Goal: Information Seeking & Learning: Learn about a topic

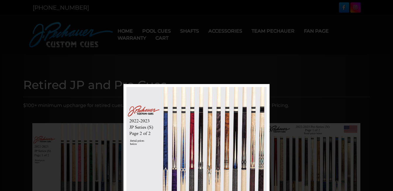
scroll to position [84, 0]
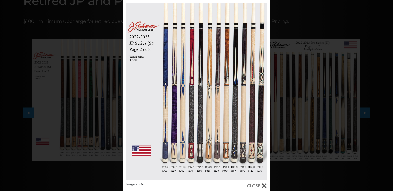
click at [268, 98] on link at bounding box center [237, 91] width 66 height 183
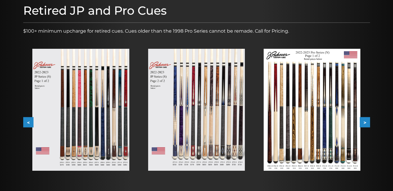
scroll to position [80, 0]
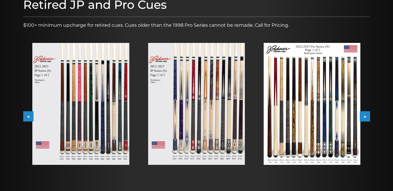
click at [99, 98] on img at bounding box center [80, 104] width 97 height 122
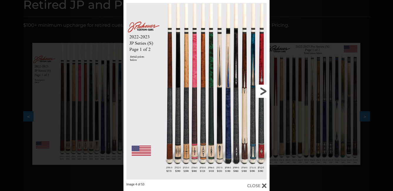
click at [262, 92] on link at bounding box center [237, 91] width 66 height 183
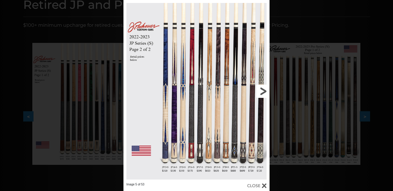
click at [262, 92] on link at bounding box center [237, 91] width 66 height 183
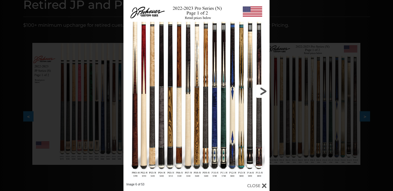
click at [262, 92] on link at bounding box center [237, 91] width 66 height 183
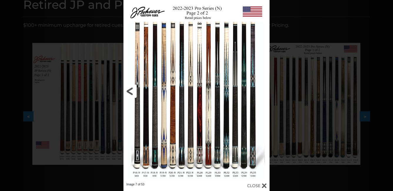
click at [127, 91] on link at bounding box center [156, 91] width 66 height 183
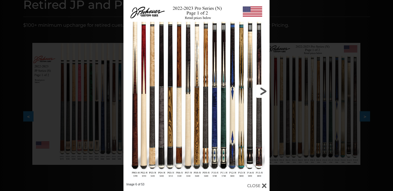
click at [265, 92] on link at bounding box center [237, 91] width 66 height 183
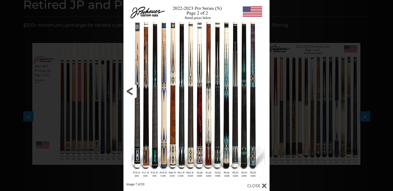
click at [129, 91] on link at bounding box center [156, 91] width 66 height 183
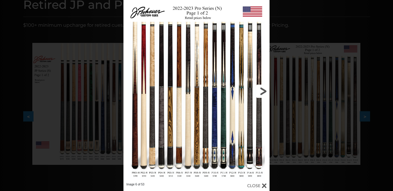
click at [263, 91] on link at bounding box center [237, 91] width 66 height 183
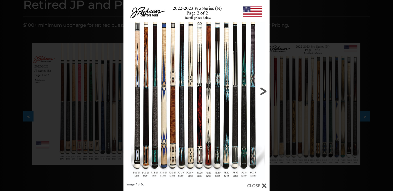
click at [263, 91] on link at bounding box center [237, 91] width 66 height 183
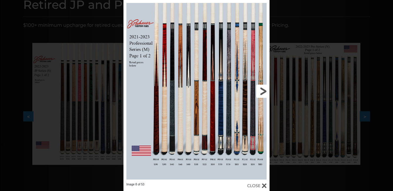
click at [262, 91] on link at bounding box center [237, 91] width 66 height 183
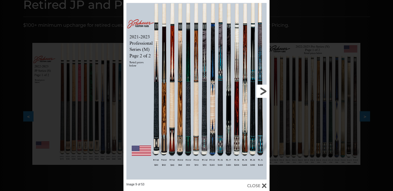
click at [262, 91] on link at bounding box center [237, 91] width 66 height 183
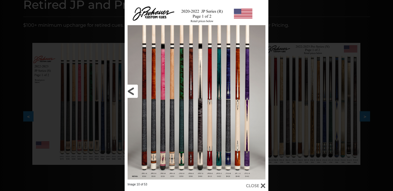
click at [130, 91] on link at bounding box center [157, 91] width 65 height 183
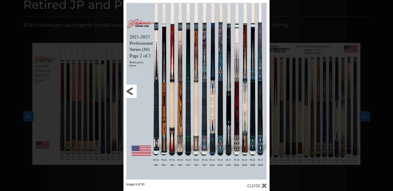
click at [130, 91] on link at bounding box center [156, 91] width 66 height 183
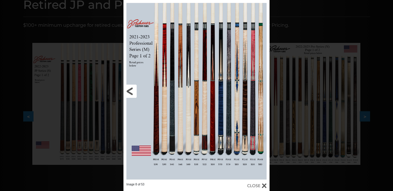
click at [153, 135] on link at bounding box center [156, 91] width 66 height 183
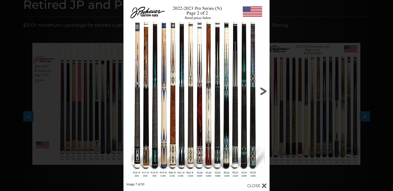
click at [262, 89] on link at bounding box center [237, 91] width 66 height 183
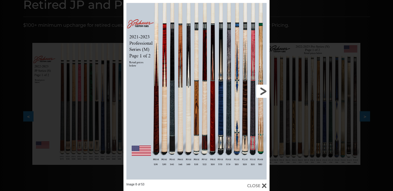
click at [263, 92] on link at bounding box center [237, 91] width 66 height 183
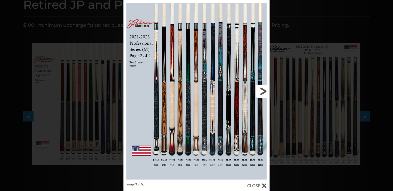
click at [263, 92] on link at bounding box center [237, 91] width 66 height 183
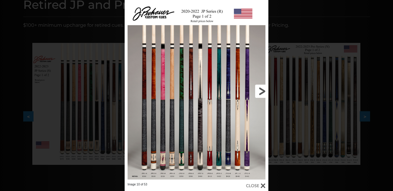
click at [263, 92] on link at bounding box center [236, 91] width 65 height 183
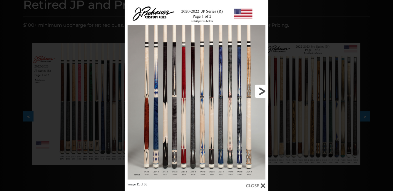
click at [263, 92] on link at bounding box center [236, 91] width 65 height 183
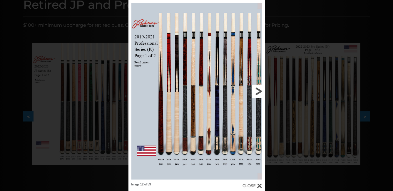
click at [259, 92] on link at bounding box center [233, 91] width 61 height 183
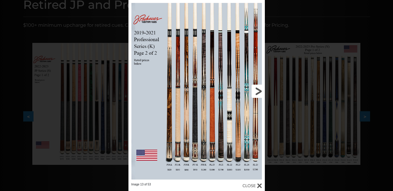
click at [259, 92] on link at bounding box center [233, 91] width 61 height 183
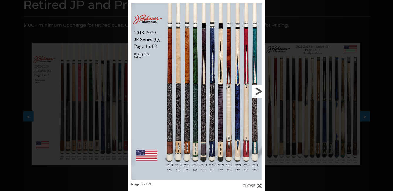
click at [259, 92] on link at bounding box center [233, 91] width 61 height 183
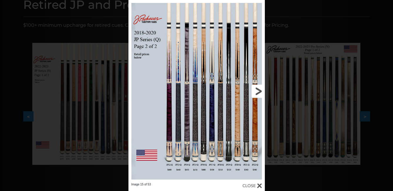
click at [259, 92] on link at bounding box center [233, 91] width 61 height 183
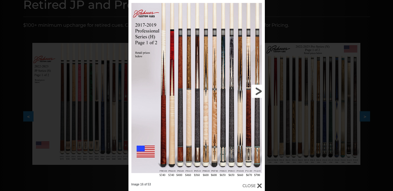
click at [258, 92] on link at bounding box center [233, 91] width 61 height 183
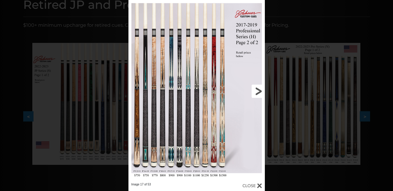
click at [257, 93] on link at bounding box center [233, 91] width 61 height 183
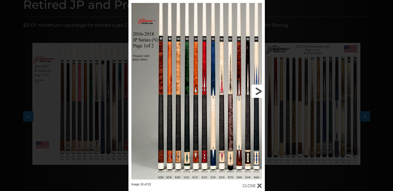
click at [257, 93] on link at bounding box center [233, 91] width 61 height 183
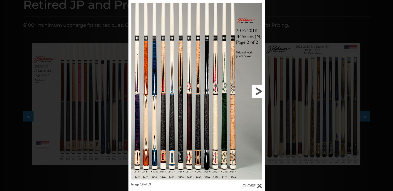
click at [257, 93] on link at bounding box center [233, 91] width 61 height 183
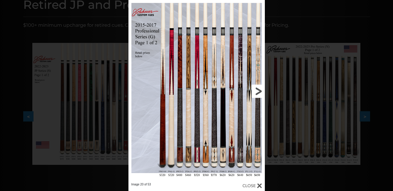
click at [254, 93] on link at bounding box center [233, 91] width 61 height 183
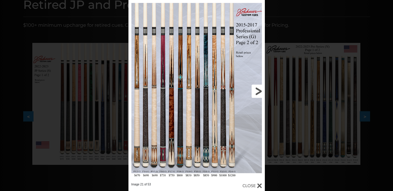
click at [258, 90] on link at bounding box center [233, 91] width 61 height 183
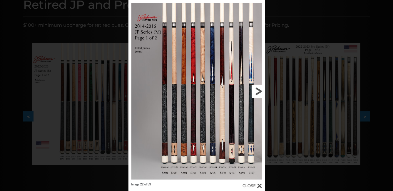
click at [258, 90] on link at bounding box center [233, 91] width 61 height 183
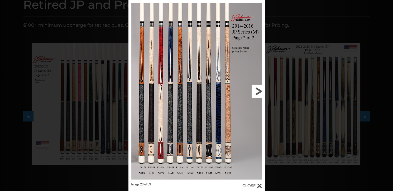
click at [258, 90] on link at bounding box center [233, 91] width 61 height 183
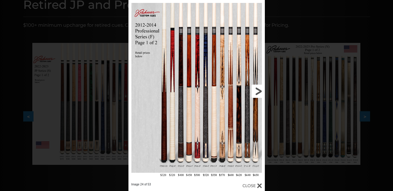
click at [258, 90] on link at bounding box center [233, 91] width 61 height 183
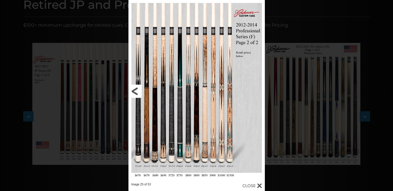
click at [136, 90] on link at bounding box center [158, 91] width 61 height 183
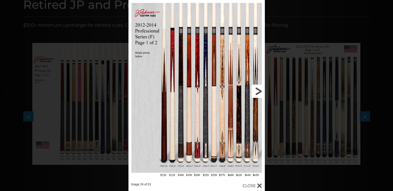
click at [254, 93] on link at bounding box center [233, 91] width 61 height 183
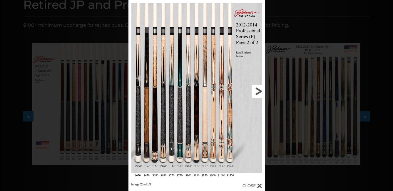
click at [254, 93] on link at bounding box center [233, 91] width 61 height 183
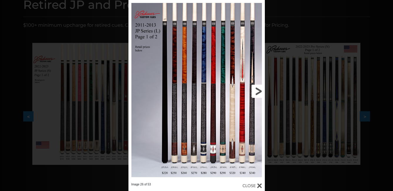
click at [260, 88] on link at bounding box center [233, 91] width 61 height 183
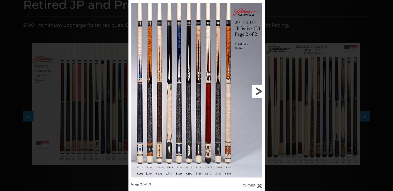
click at [260, 88] on link at bounding box center [233, 91] width 61 height 183
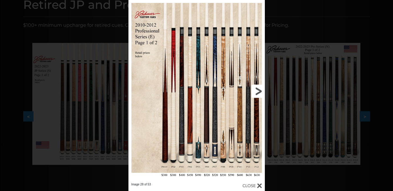
click at [260, 88] on link at bounding box center [233, 91] width 61 height 183
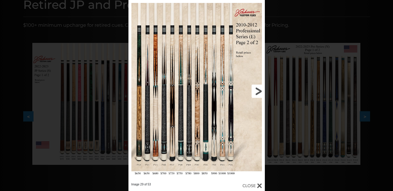
click at [260, 88] on link at bounding box center [233, 91] width 61 height 183
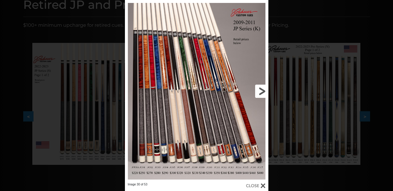
click at [260, 88] on link at bounding box center [236, 91] width 65 height 183
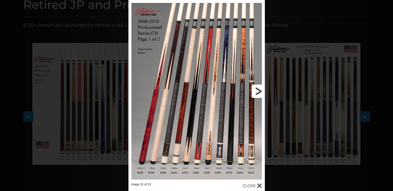
click at [260, 90] on link at bounding box center [233, 91] width 61 height 183
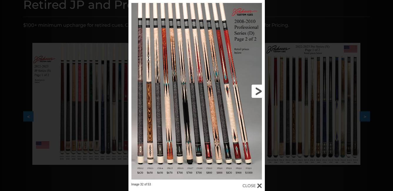
click at [260, 90] on link at bounding box center [233, 91] width 61 height 183
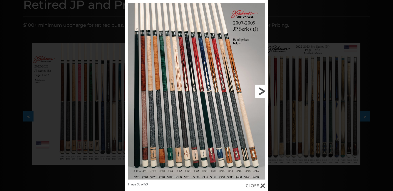
click at [260, 90] on link at bounding box center [236, 91] width 64 height 183
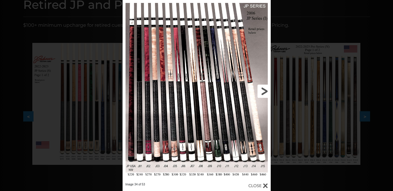
click at [260, 90] on link at bounding box center [237, 91] width 67 height 183
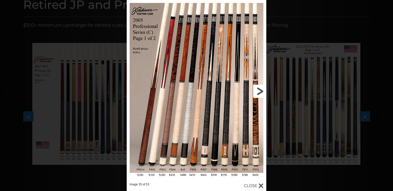
click at [260, 90] on link at bounding box center [234, 91] width 63 height 183
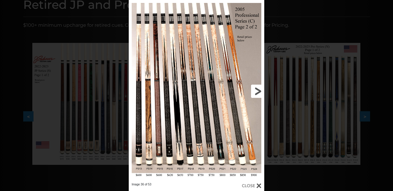
click at [260, 90] on link at bounding box center [233, 91] width 61 height 183
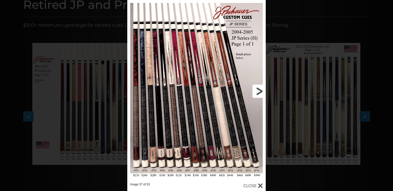
click at [260, 90] on link at bounding box center [234, 91] width 62 height 183
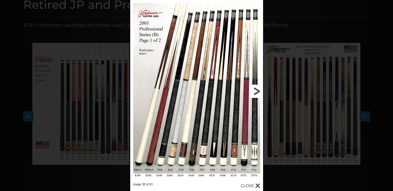
click at [260, 90] on link at bounding box center [233, 91] width 60 height 183
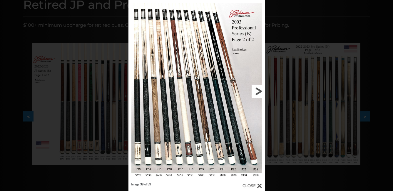
click at [260, 90] on link at bounding box center [233, 91] width 61 height 183
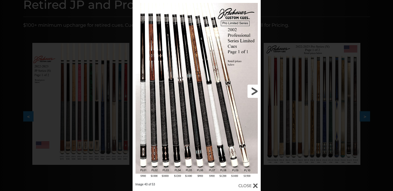
click at [260, 90] on link at bounding box center [232, 91] width 58 height 183
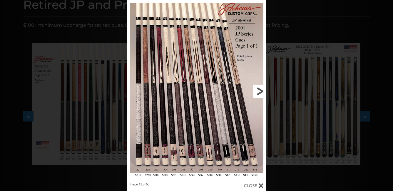
click at [260, 90] on link at bounding box center [234, 91] width 63 height 183
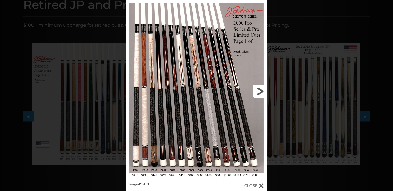
click at [260, 90] on link at bounding box center [234, 91] width 63 height 183
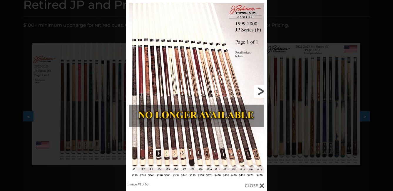
click at [260, 90] on link at bounding box center [236, 91] width 64 height 183
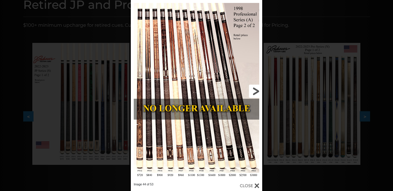
click at [260, 90] on link at bounding box center [232, 91] width 59 height 183
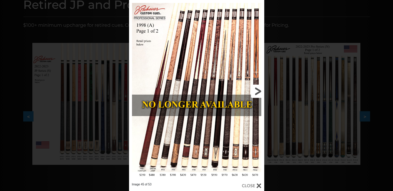
click at [260, 90] on link at bounding box center [233, 91] width 61 height 183
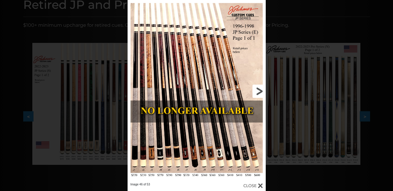
click at [259, 93] on link at bounding box center [234, 91] width 62 height 183
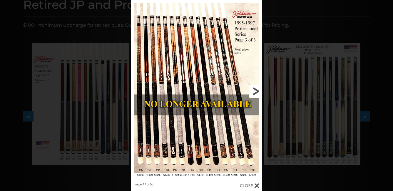
click at [258, 93] on link at bounding box center [232, 91] width 59 height 183
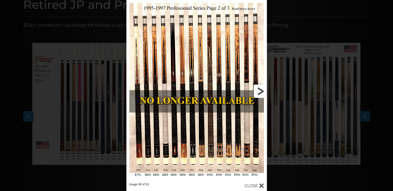
click at [258, 93] on link at bounding box center [234, 91] width 63 height 183
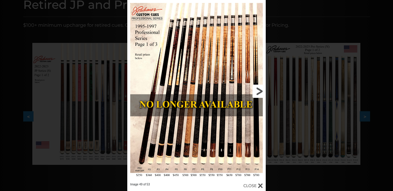
click at [258, 93] on link at bounding box center [234, 91] width 62 height 183
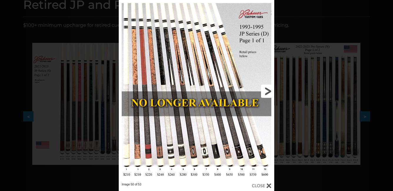
click at [258, 93] on link at bounding box center [239, 91] width 70 height 183
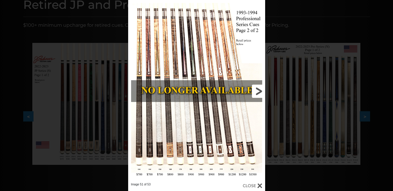
click at [258, 93] on link at bounding box center [234, 91] width 62 height 183
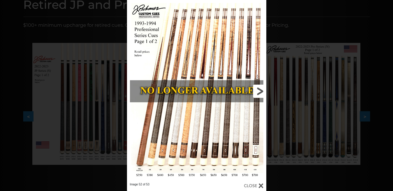
click at [257, 93] on link at bounding box center [234, 91] width 63 height 183
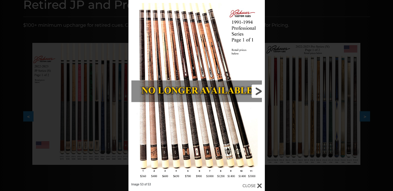
click at [257, 93] on link at bounding box center [233, 91] width 61 height 183
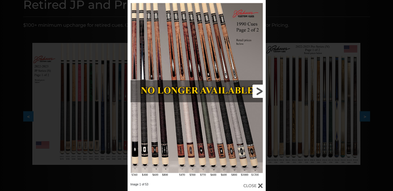
click at [257, 93] on link at bounding box center [234, 91] width 62 height 183
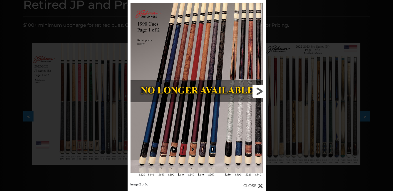
click at [257, 93] on link at bounding box center [234, 91] width 62 height 183
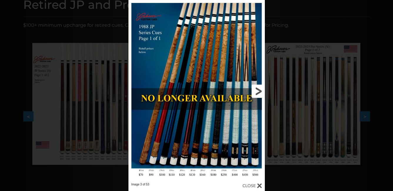
click at [257, 93] on link at bounding box center [233, 91] width 61 height 183
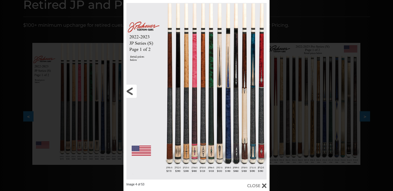
click at [131, 89] on link at bounding box center [156, 91] width 66 height 183
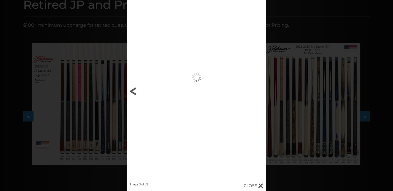
click at [131, 89] on link at bounding box center [158, 91] width 63 height 183
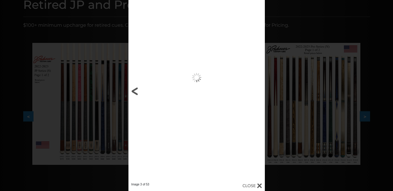
click at [131, 89] on link at bounding box center [158, 91] width 61 height 183
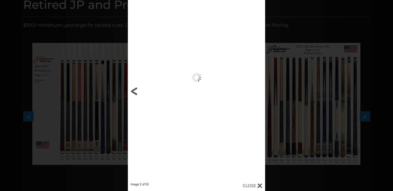
click at [131, 89] on link at bounding box center [159, 91] width 62 height 183
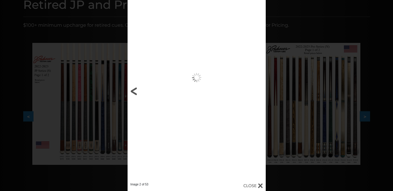
click at [131, 89] on link at bounding box center [159, 91] width 62 height 183
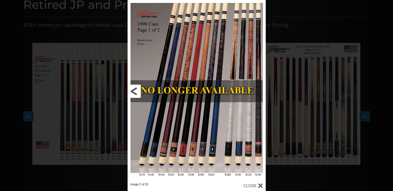
click at [131, 89] on link at bounding box center [159, 91] width 62 height 183
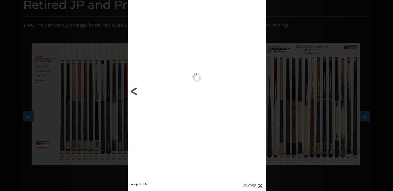
click at [131, 89] on link at bounding box center [159, 91] width 62 height 183
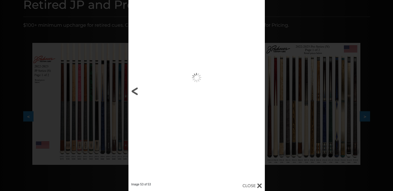
click at [131, 89] on link at bounding box center [158, 91] width 61 height 183
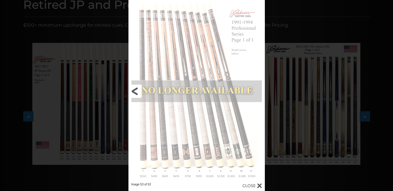
click at [131, 89] on link at bounding box center [158, 91] width 61 height 183
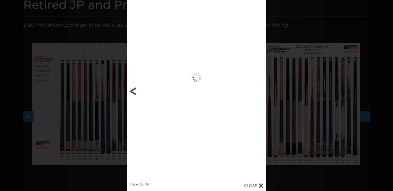
click at [131, 89] on link at bounding box center [158, 91] width 63 height 183
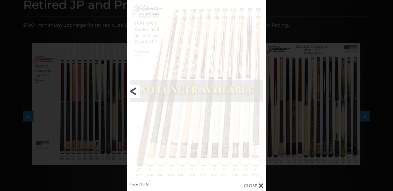
click at [131, 89] on link at bounding box center [158, 91] width 63 height 183
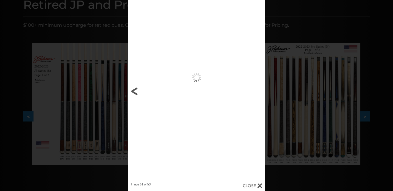
click at [131, 89] on link at bounding box center [159, 91] width 62 height 183
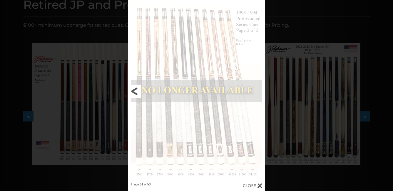
click at [131, 89] on link at bounding box center [159, 91] width 62 height 183
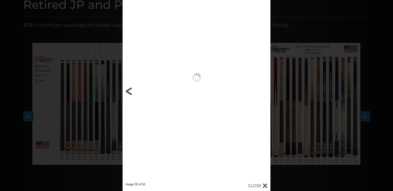
click at [131, 89] on link at bounding box center [156, 91] width 66 height 183
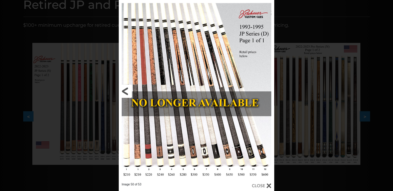
click at [131, 89] on link at bounding box center [154, 91] width 70 height 183
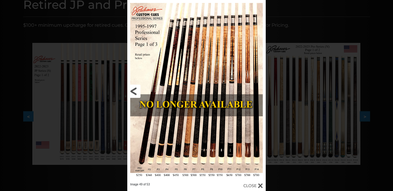
click at [131, 89] on link at bounding box center [158, 91] width 62 height 183
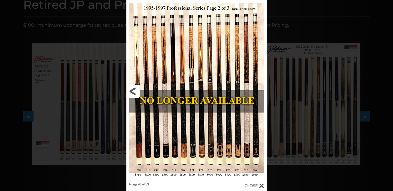
click at [131, 89] on link at bounding box center [157, 91] width 63 height 183
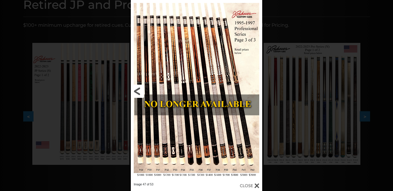
click at [131, 89] on div "Image 47 of 53" at bounding box center [196, 95] width 393 height 191
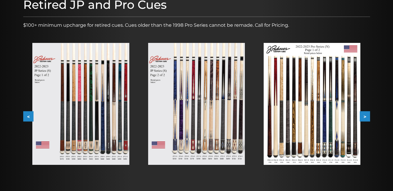
click at [309, 119] on img at bounding box center [312, 104] width 97 height 122
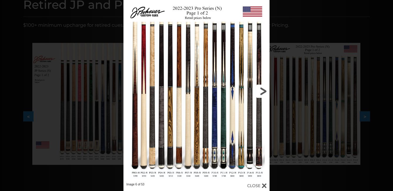
click at [260, 91] on link at bounding box center [237, 91] width 66 height 183
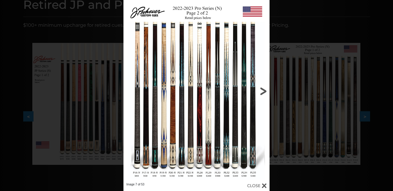
click at [260, 91] on link at bounding box center [237, 91] width 66 height 183
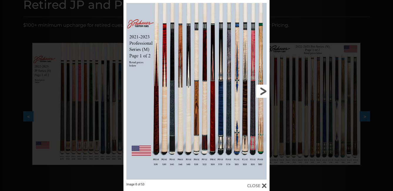
click at [266, 93] on link at bounding box center [237, 91] width 66 height 183
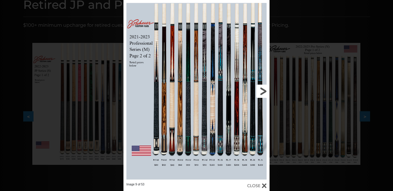
click at [265, 93] on link at bounding box center [237, 91] width 66 height 183
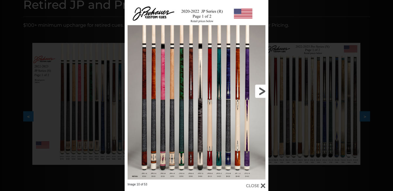
click at [258, 92] on link at bounding box center [236, 91] width 65 height 183
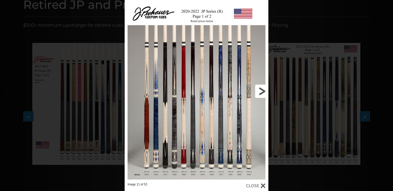
click at [259, 92] on link at bounding box center [236, 91] width 65 height 183
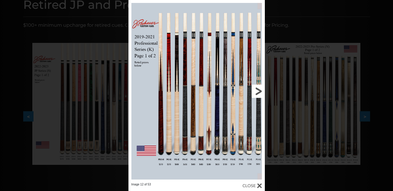
click at [260, 92] on link at bounding box center [233, 91] width 61 height 183
